Goal: Task Accomplishment & Management: Use online tool/utility

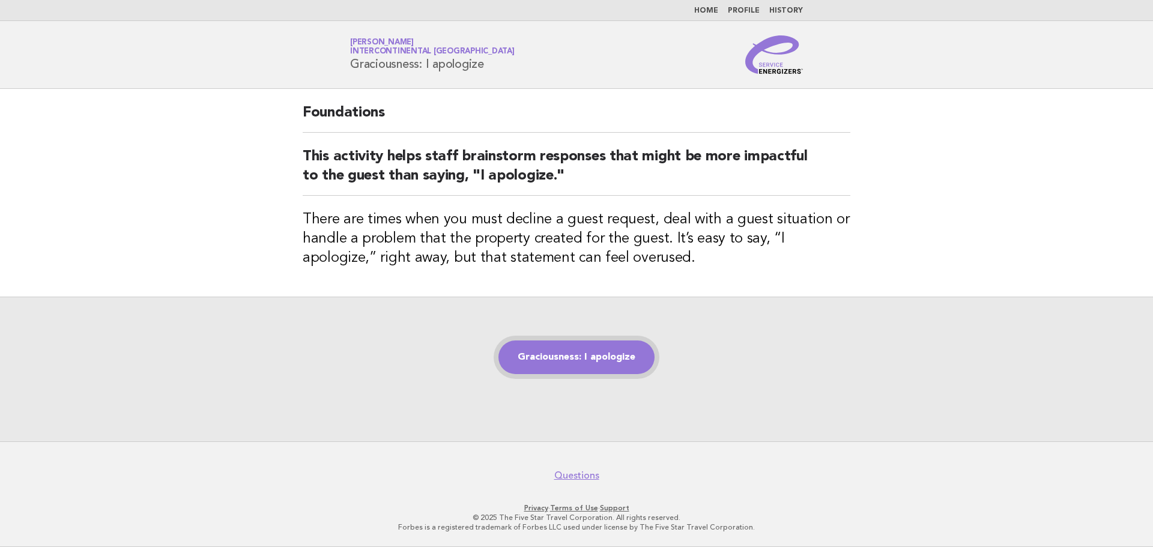
click at [587, 361] on link "Graciousness: I apologize" at bounding box center [577, 358] width 156 height 34
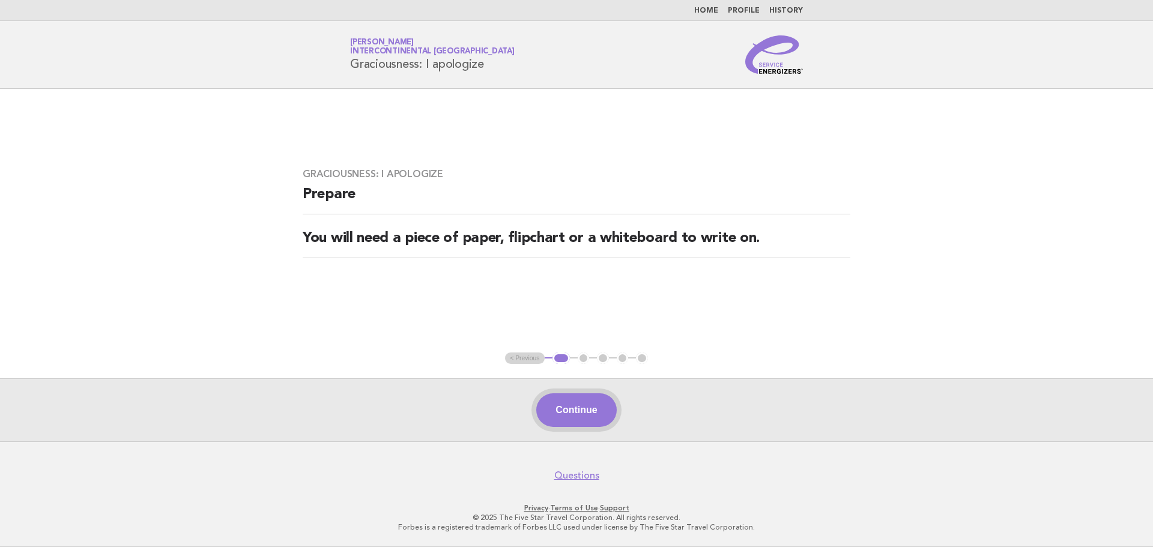
click at [600, 417] on button "Continue" at bounding box center [576, 410] width 80 height 34
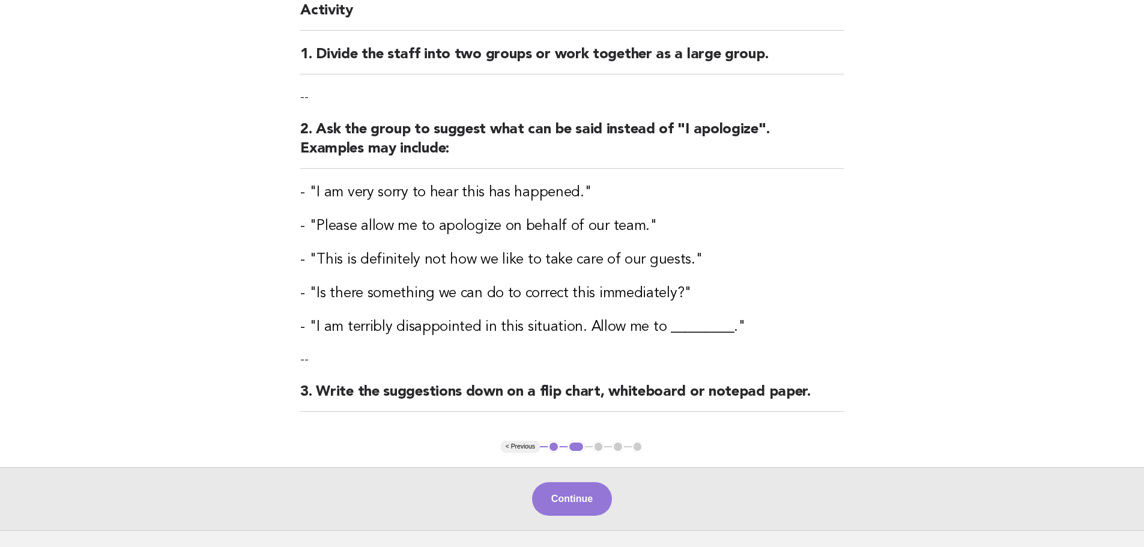
scroll to position [120, 0]
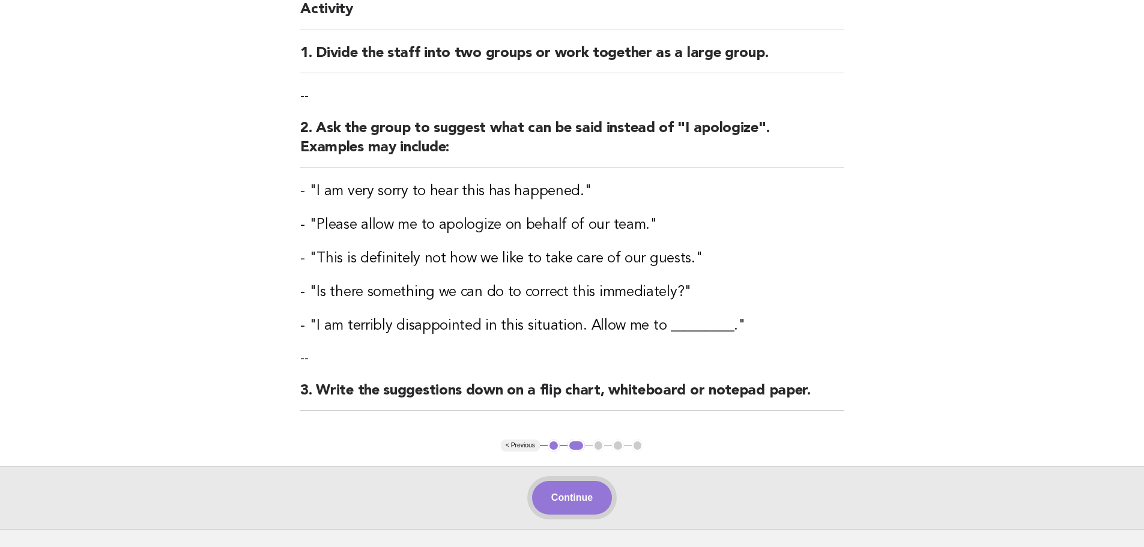
click at [581, 489] on button "Continue" at bounding box center [572, 498] width 80 height 34
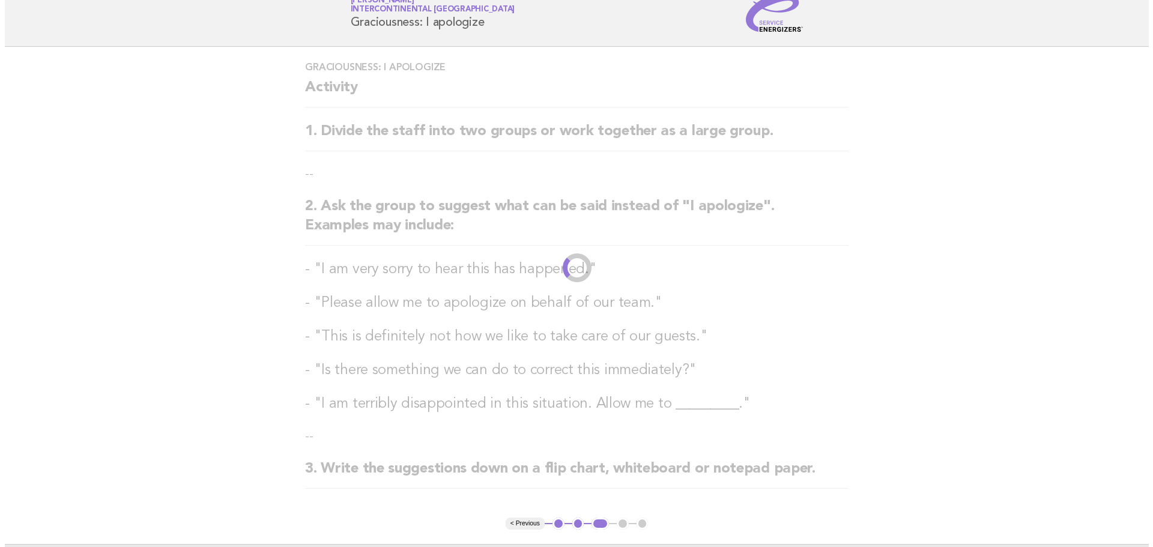
scroll to position [0, 0]
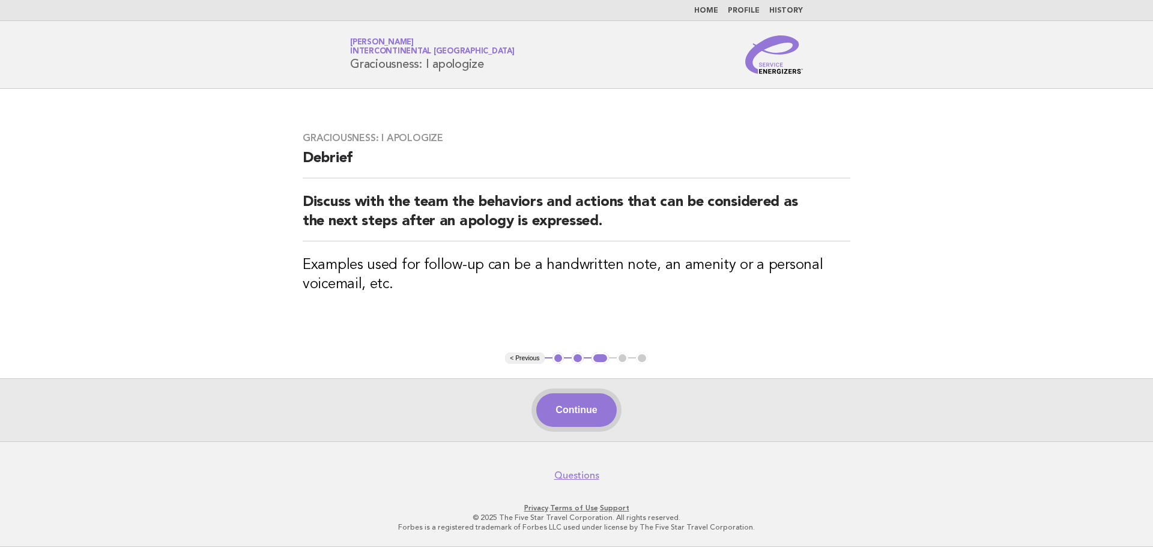
click at [577, 399] on button "Continue" at bounding box center [576, 410] width 80 height 34
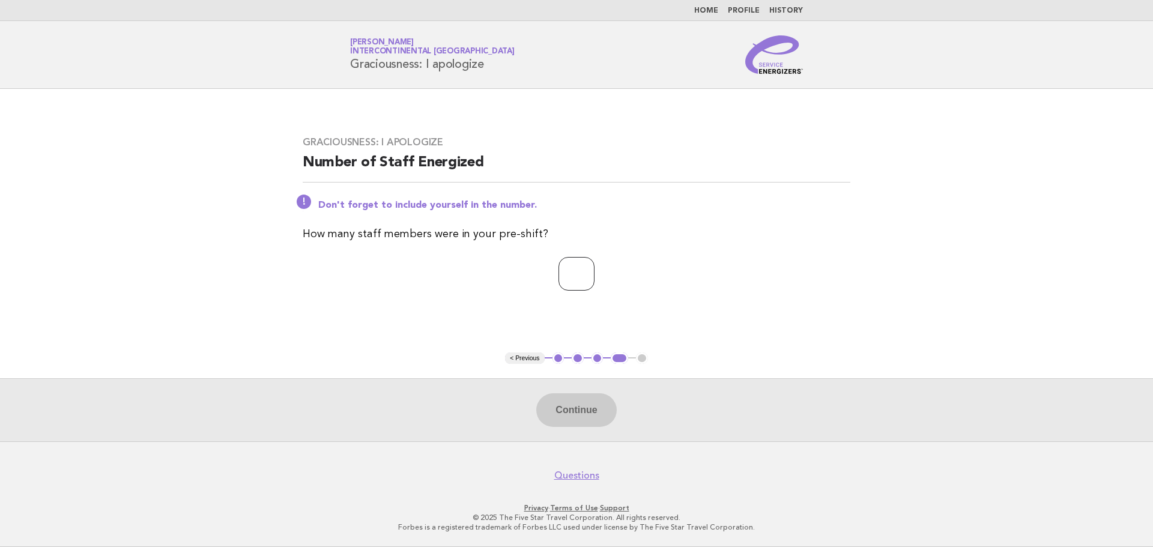
click at [559, 287] on input "number" at bounding box center [577, 274] width 36 height 34
type input "**"
click at [589, 401] on button "Continue" at bounding box center [576, 410] width 80 height 34
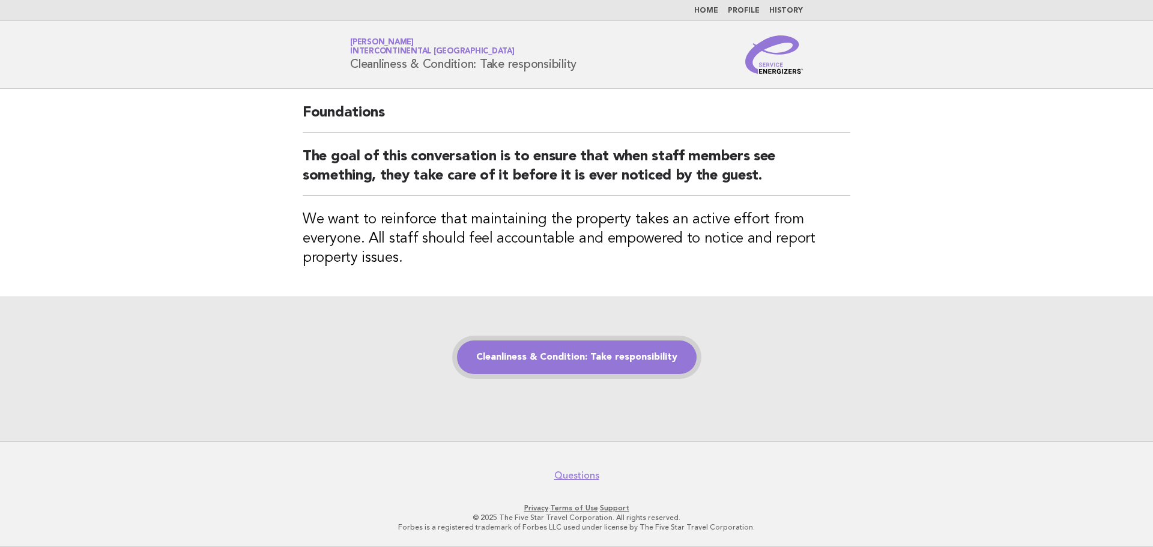
click at [642, 357] on link "Cleanliness & Condition: Take responsibility" at bounding box center [577, 358] width 240 height 34
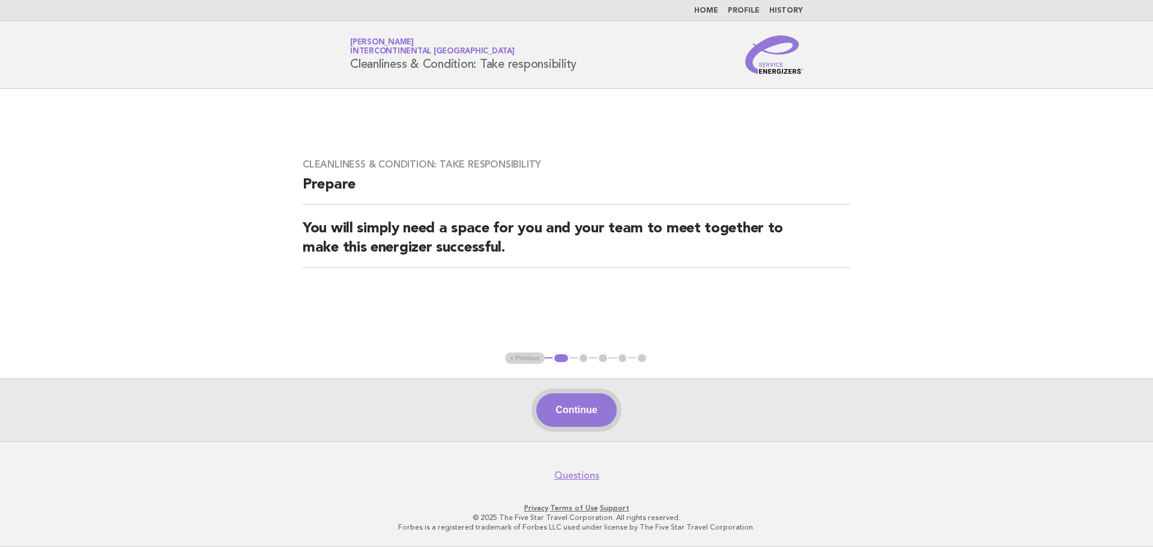
click at [595, 419] on button "Continue" at bounding box center [576, 410] width 80 height 34
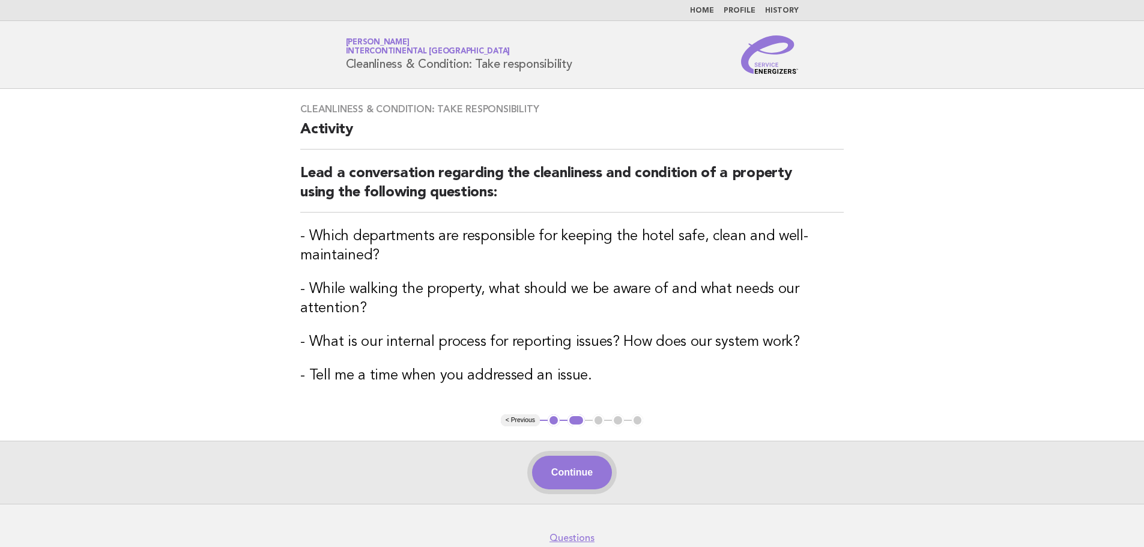
click at [560, 479] on button "Continue" at bounding box center [572, 473] width 80 height 34
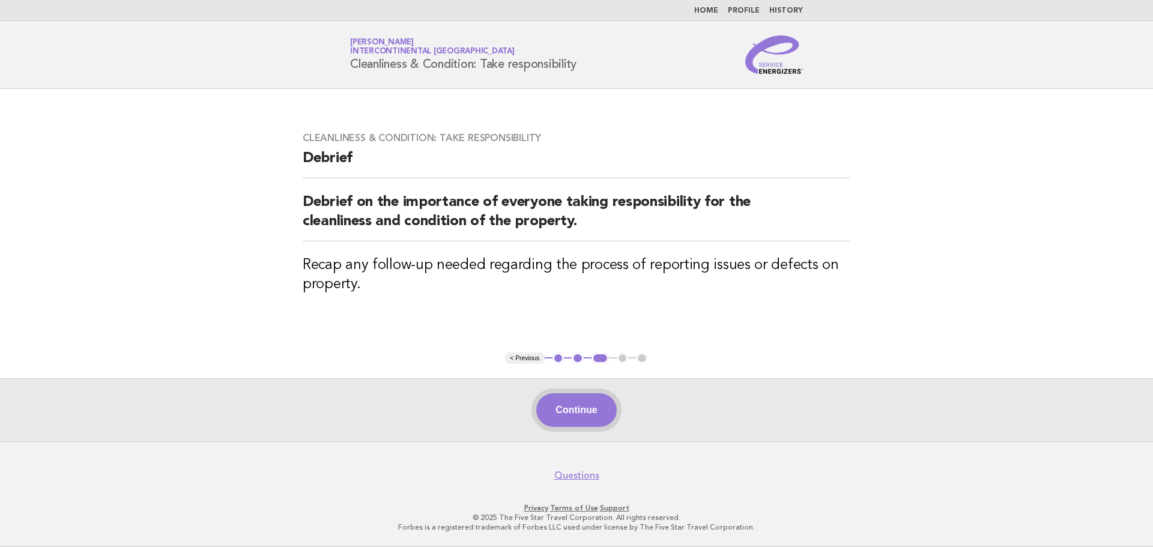
click at [575, 422] on button "Continue" at bounding box center [576, 410] width 80 height 34
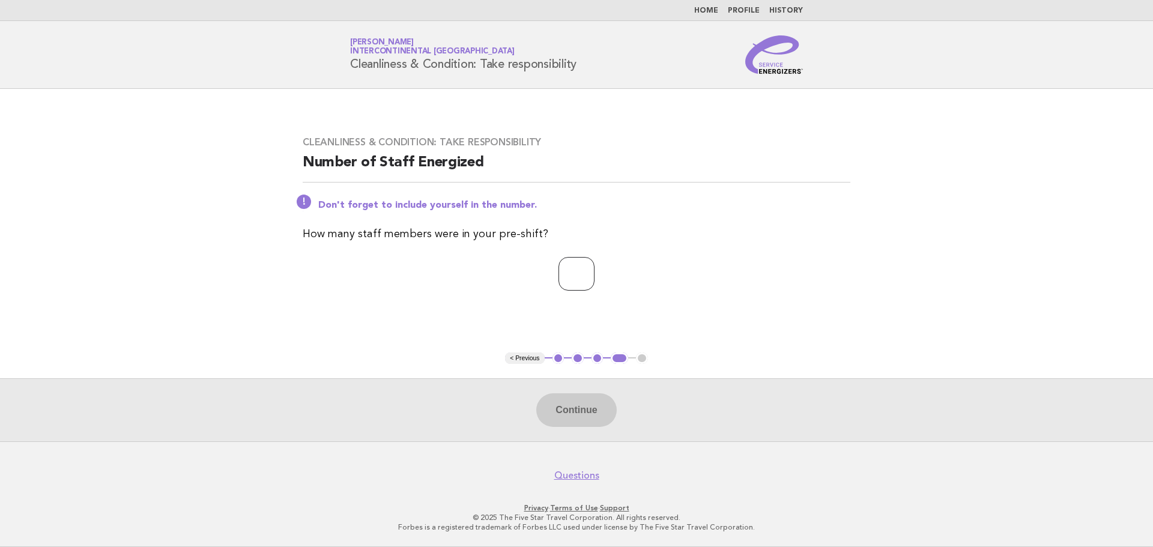
click at [576, 281] on input "number" at bounding box center [577, 274] width 36 height 34
type input "*"
click at [614, 404] on button "Continue" at bounding box center [576, 410] width 80 height 34
